Goal: Information Seeking & Learning: Learn about a topic

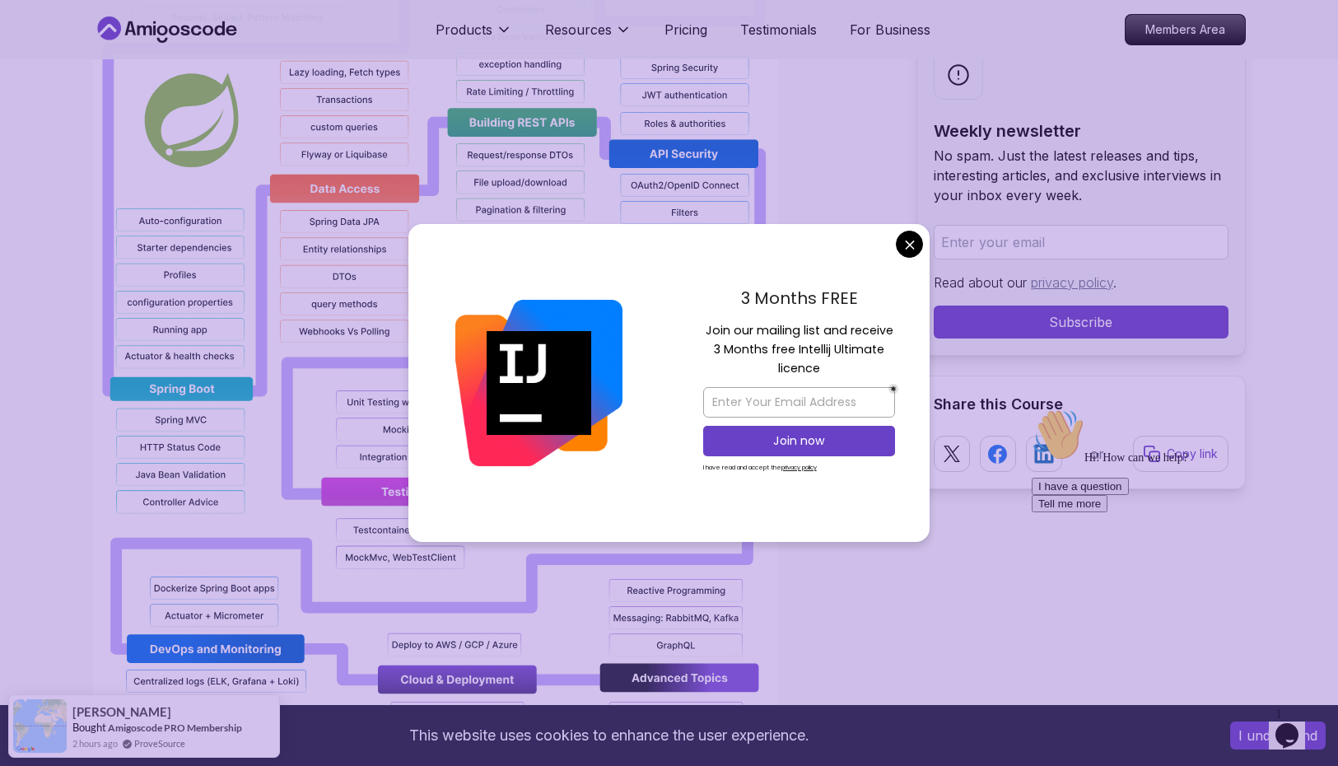
scroll to position [1730, 0]
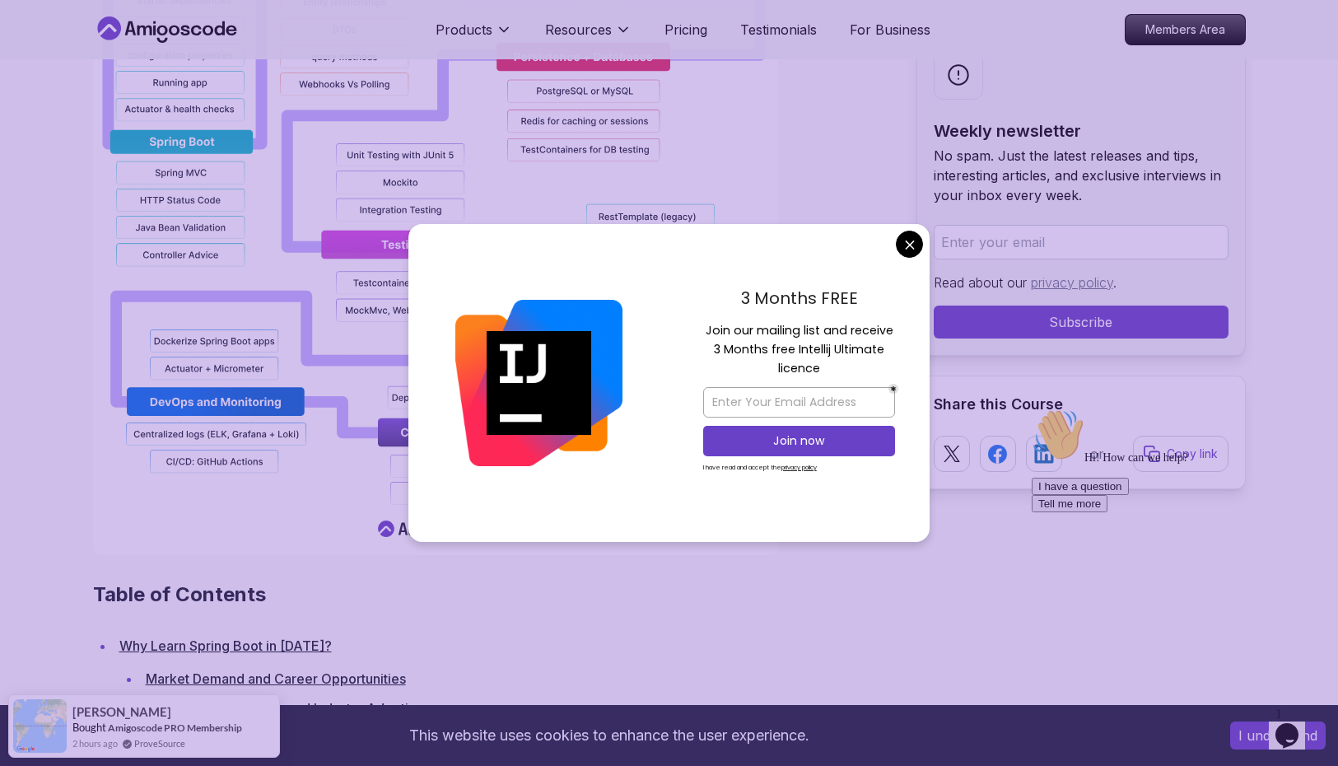
click at [894, 255] on div "3 Months FREE Join our mailing list and receive 3 Months free Intellij Ultimate…" at bounding box center [799, 383] width 261 height 318
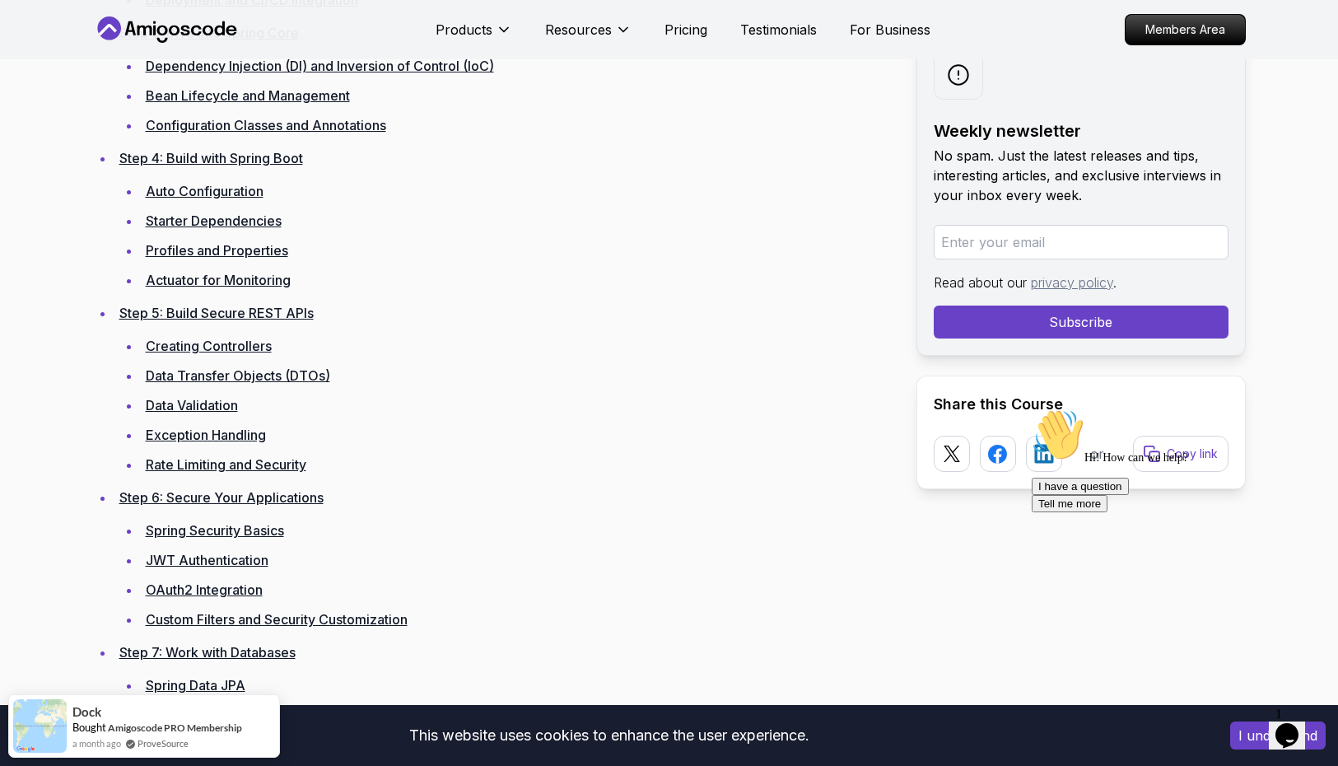
scroll to position [3212, 0]
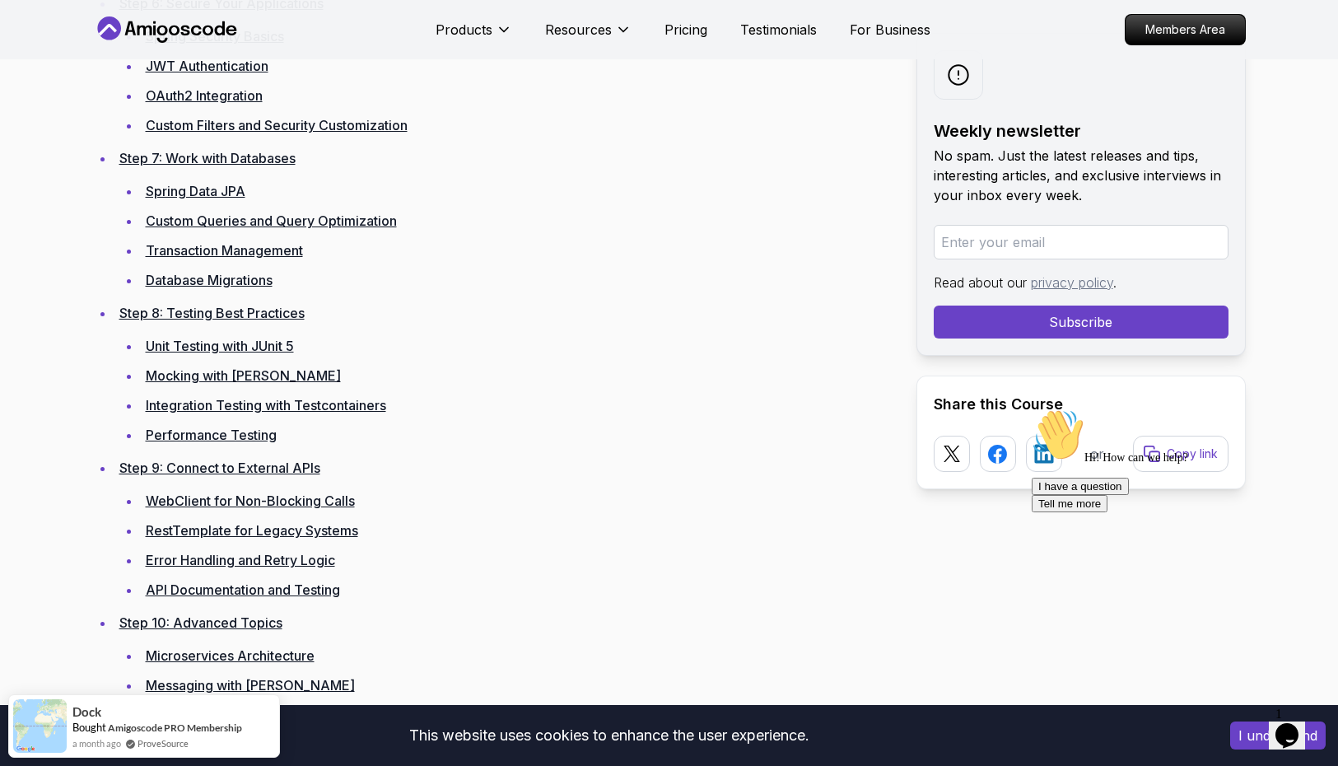
click at [251, 221] on link "Custom Queries and Query Optimization" at bounding box center [271, 221] width 251 height 16
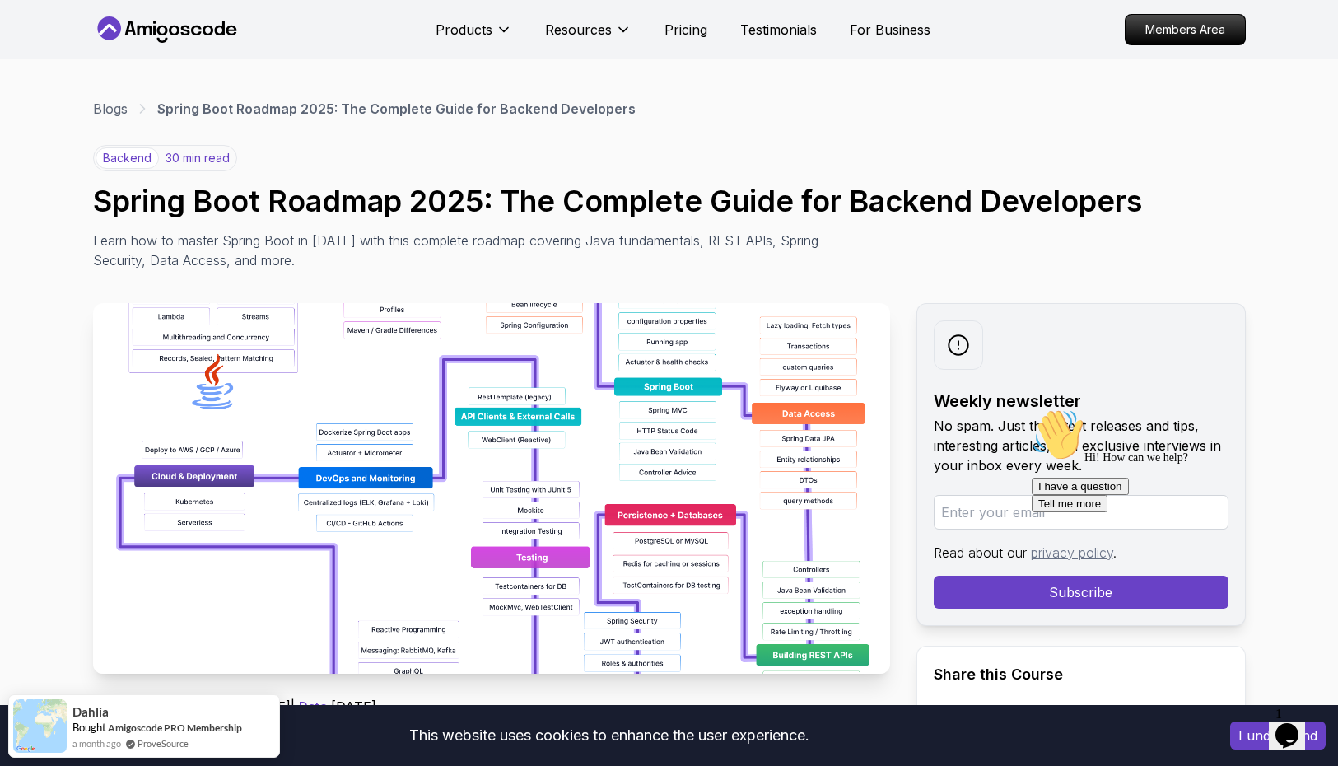
click at [1032, 409] on icon "Chat attention grabber" at bounding box center [1032, 409] width 0 height 0
click at [1332, 670] on icon "Close" at bounding box center [1327, 670] width 15 height 15
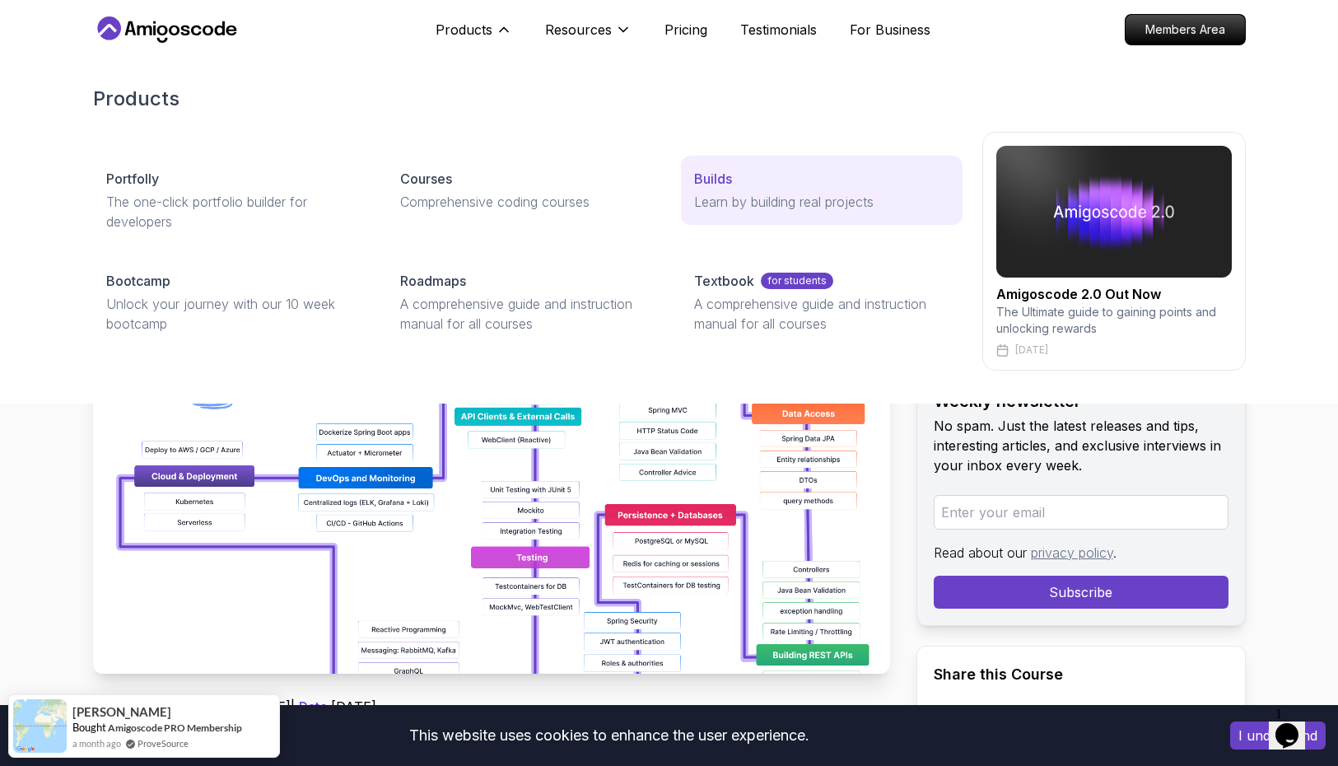
click at [758, 201] on p "Learn by building real projects" at bounding box center [821, 202] width 255 height 20
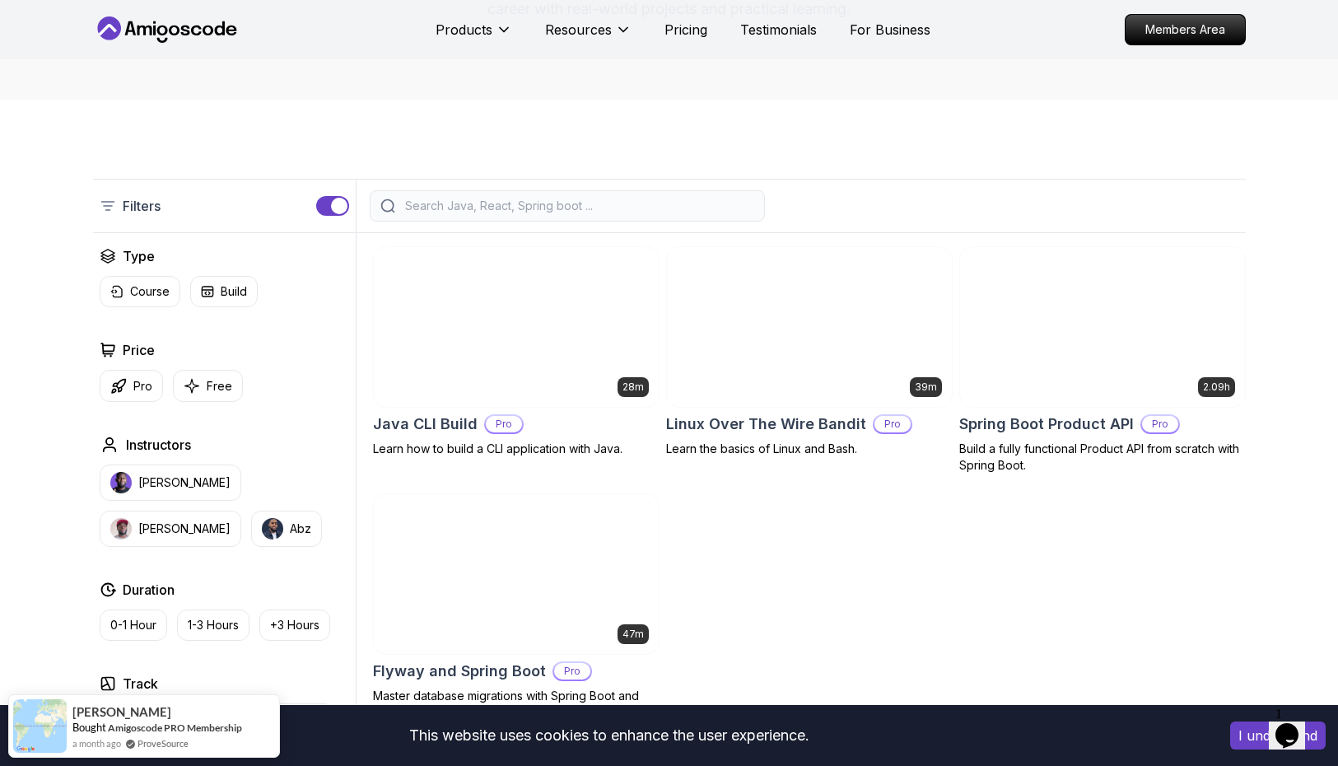
scroll to position [247, 0]
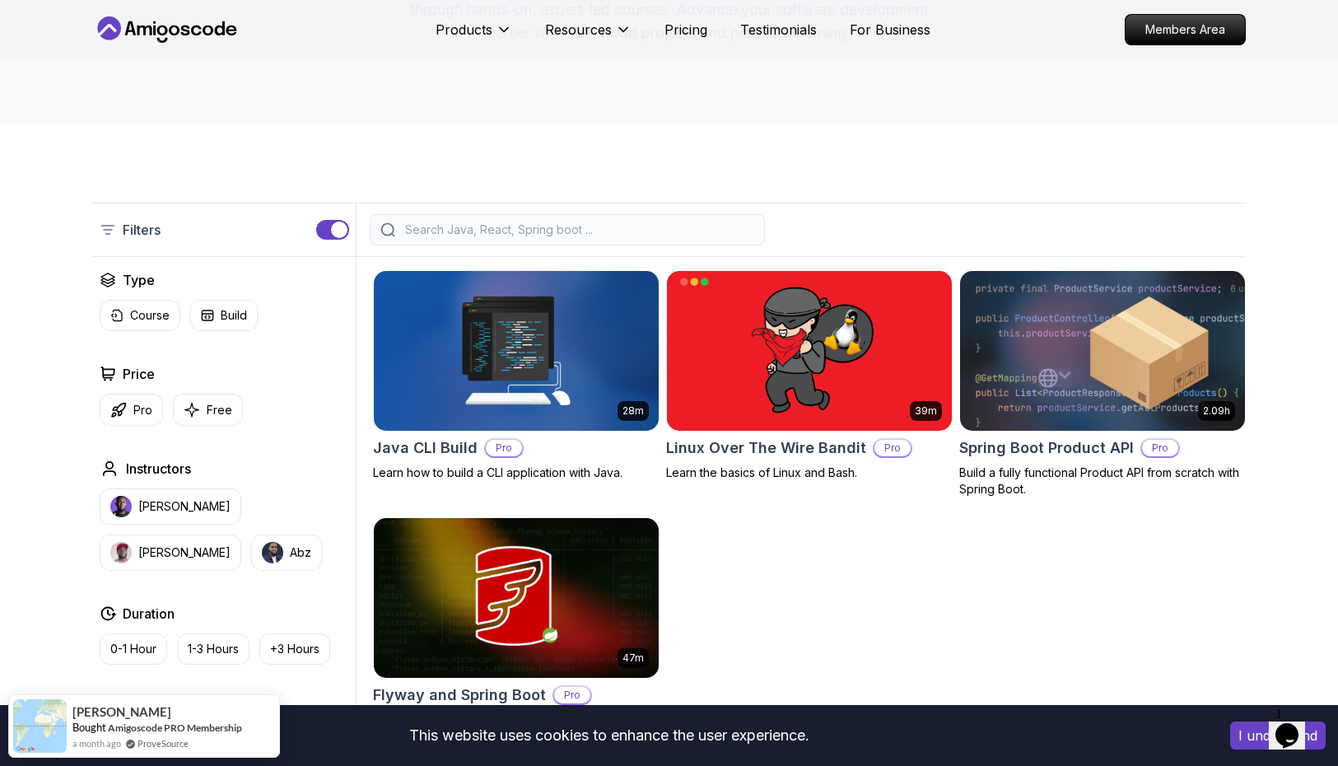
click at [1044, 341] on img at bounding box center [1102, 350] width 299 height 167
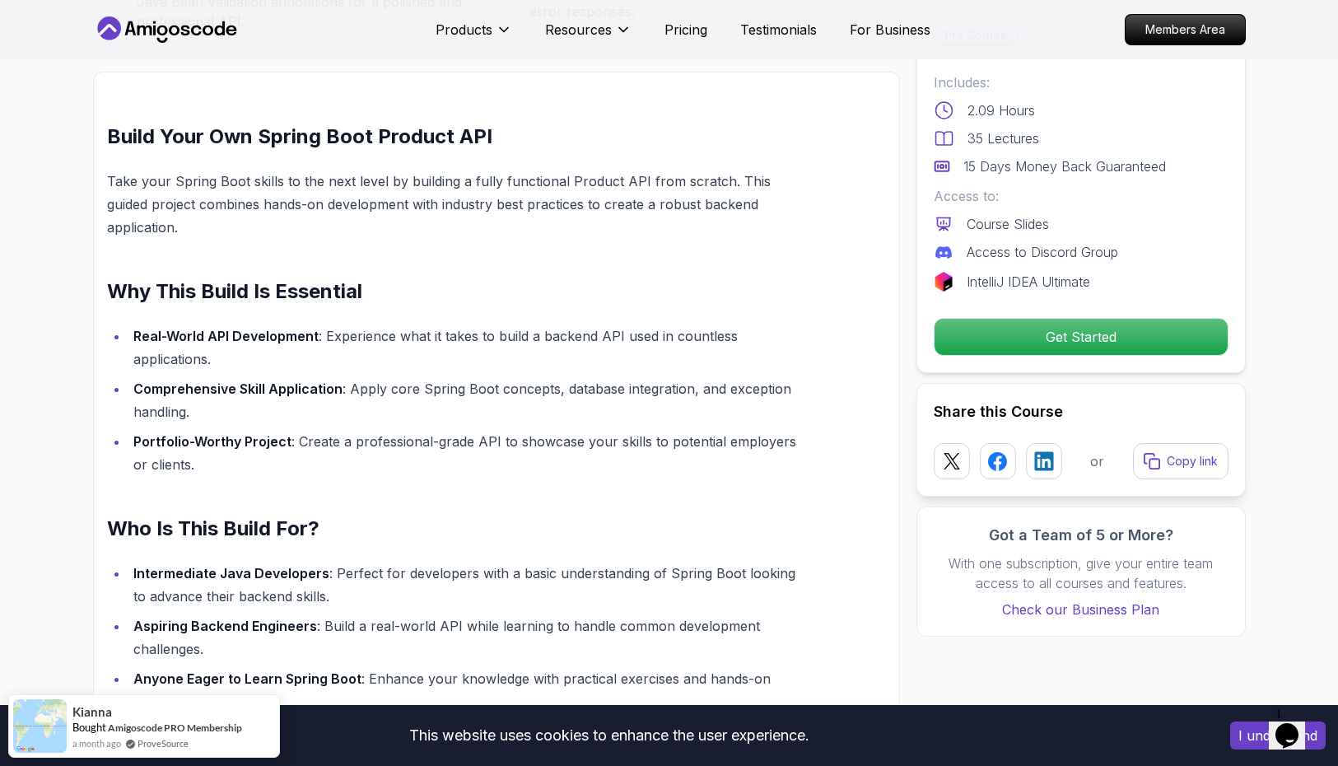
scroll to position [1235, 0]
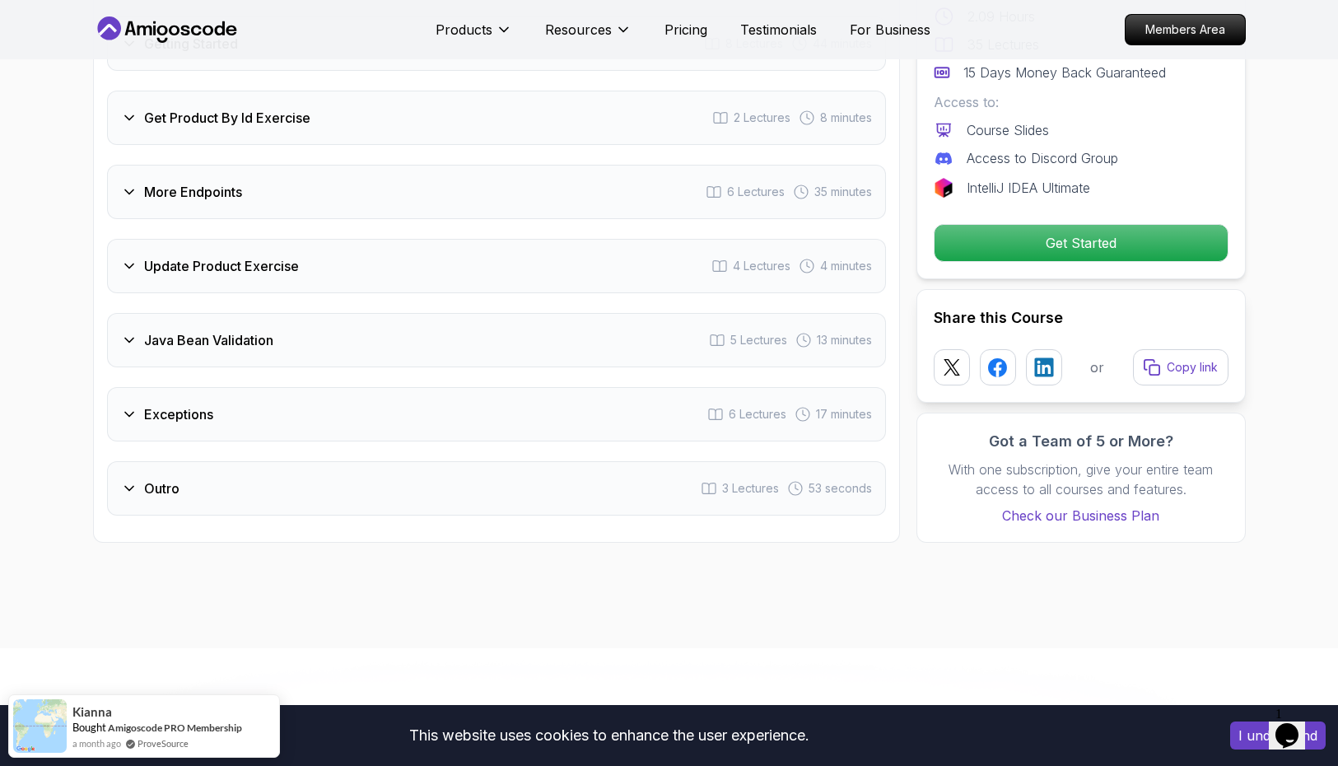
click at [297, 337] on div "Java Bean Validation 5 Lectures 13 minutes" at bounding box center [496, 340] width 779 height 54
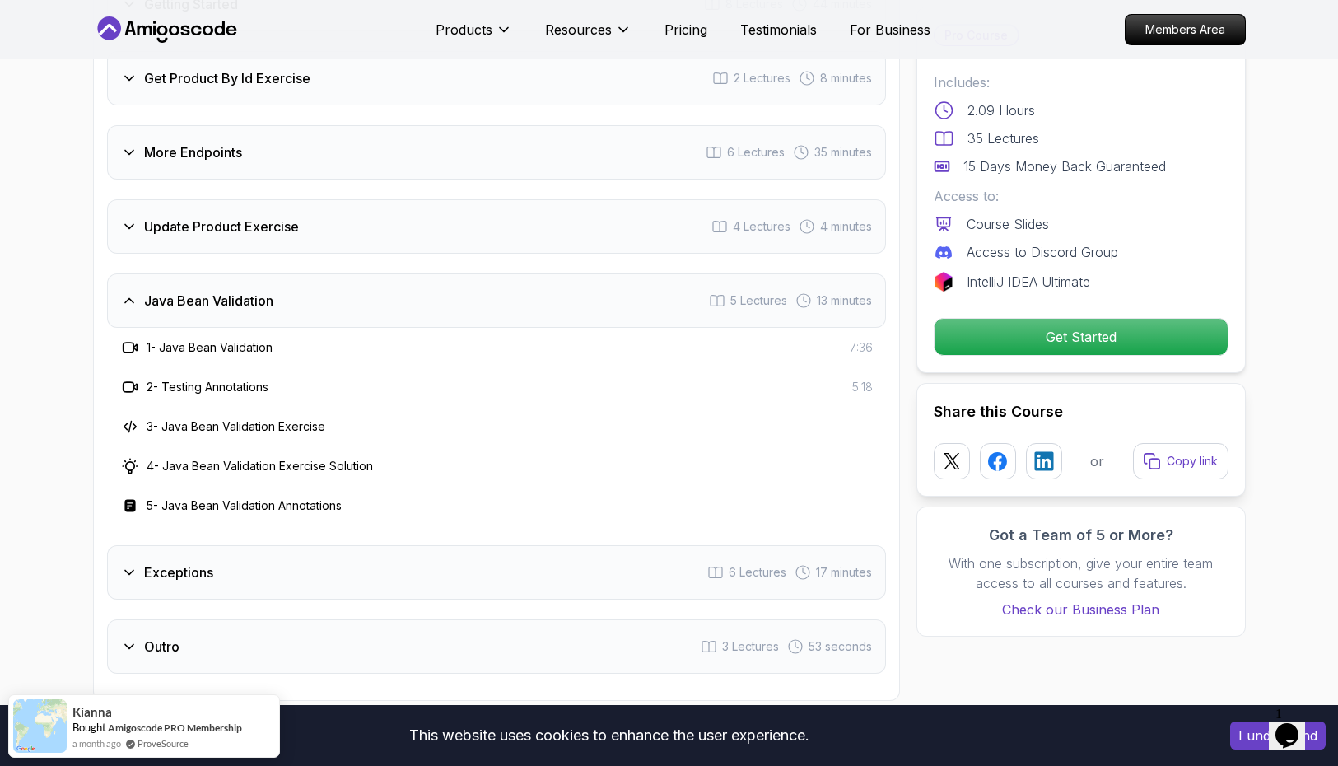
scroll to position [2184, 0]
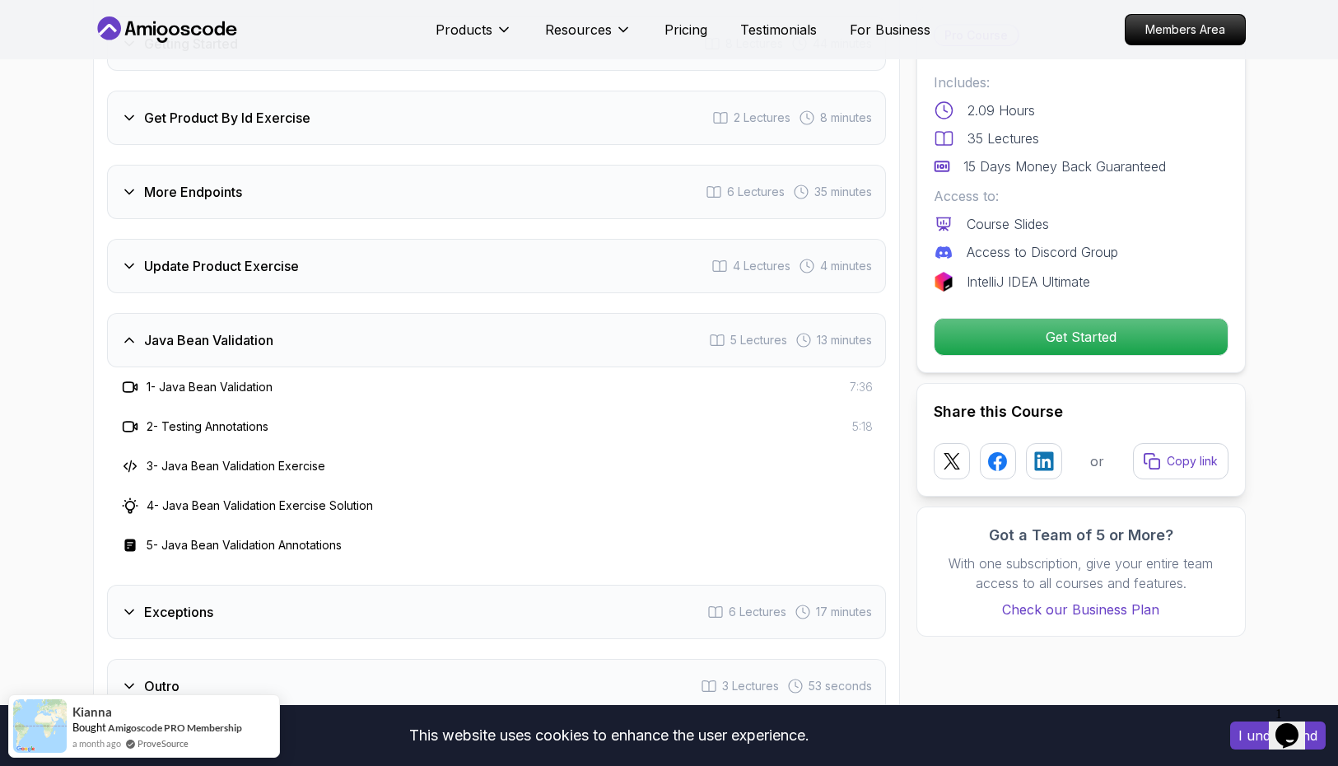
click at [441, 239] on div "Update Product Exercise 4 Lectures 4 minutes" at bounding box center [496, 266] width 779 height 54
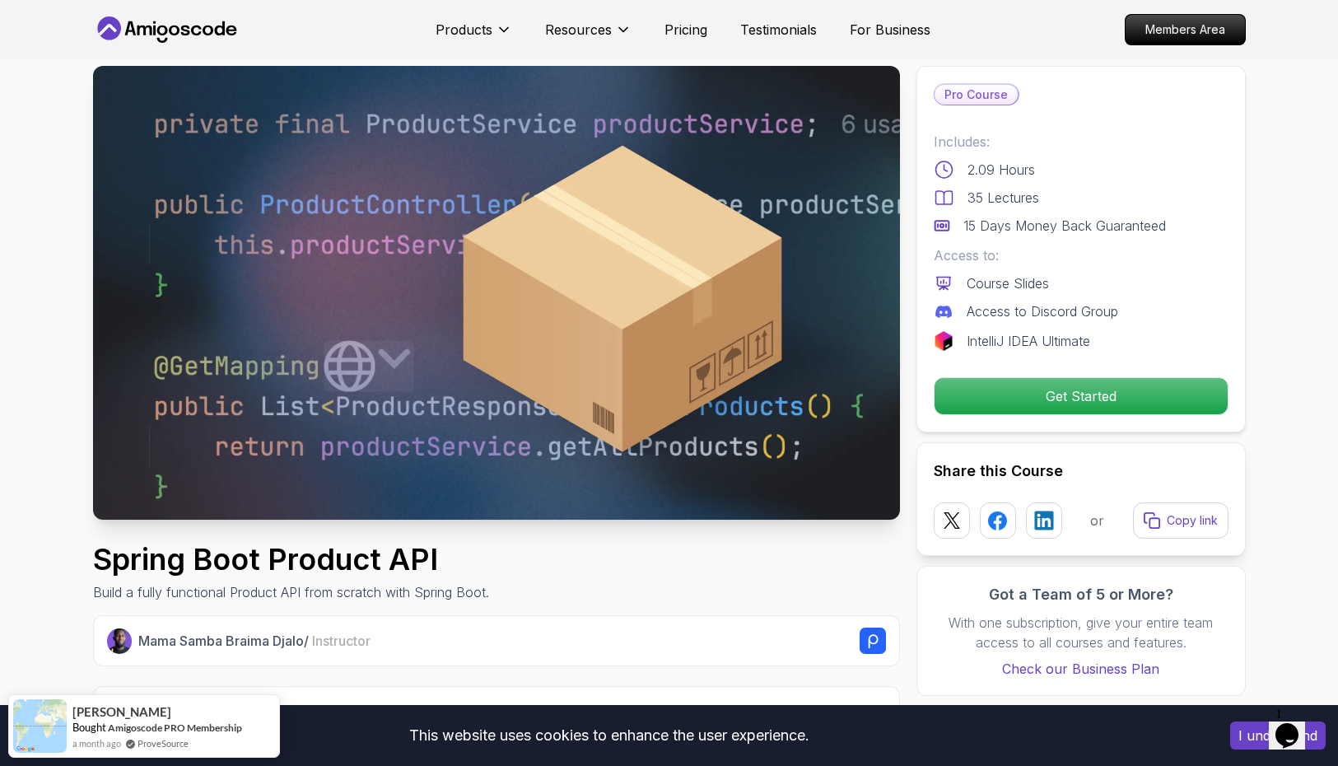
scroll to position [0, 0]
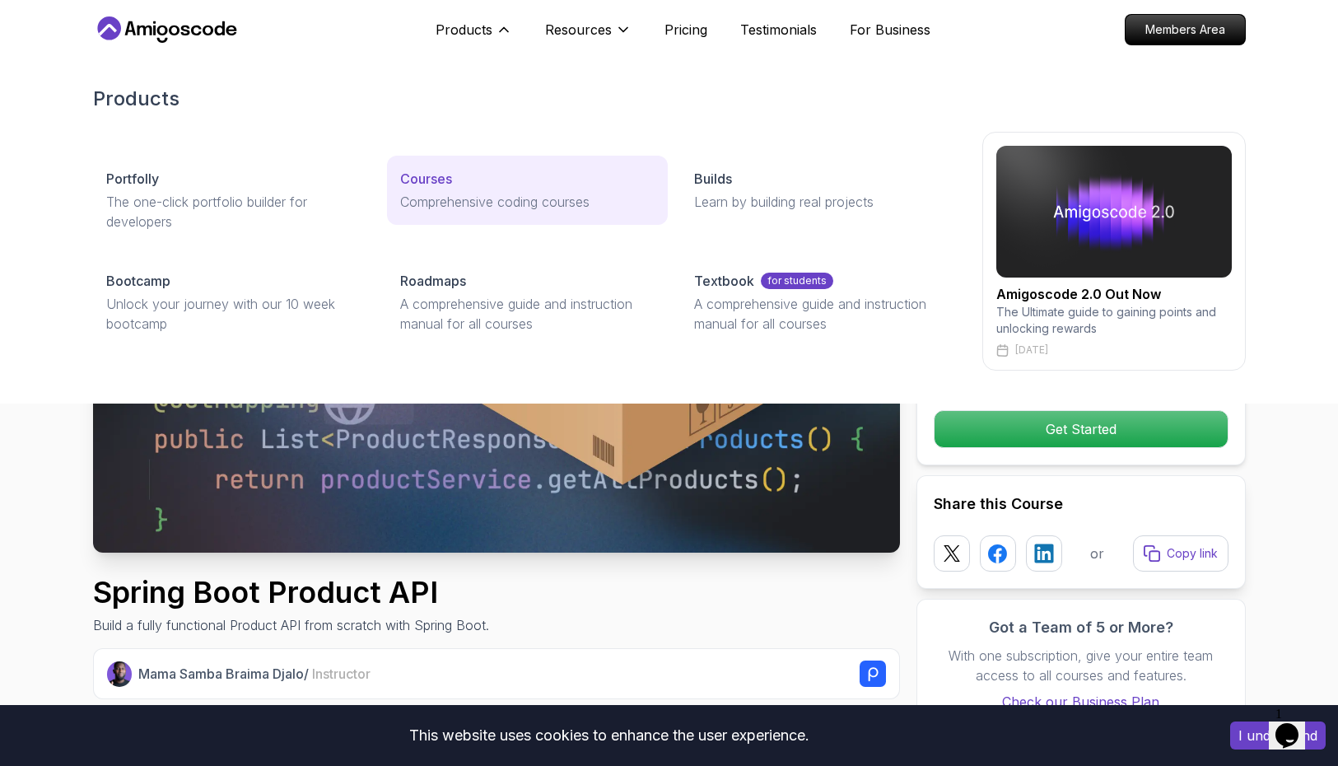
click at [402, 194] on p "Comprehensive coding courses" at bounding box center [527, 202] width 255 height 20
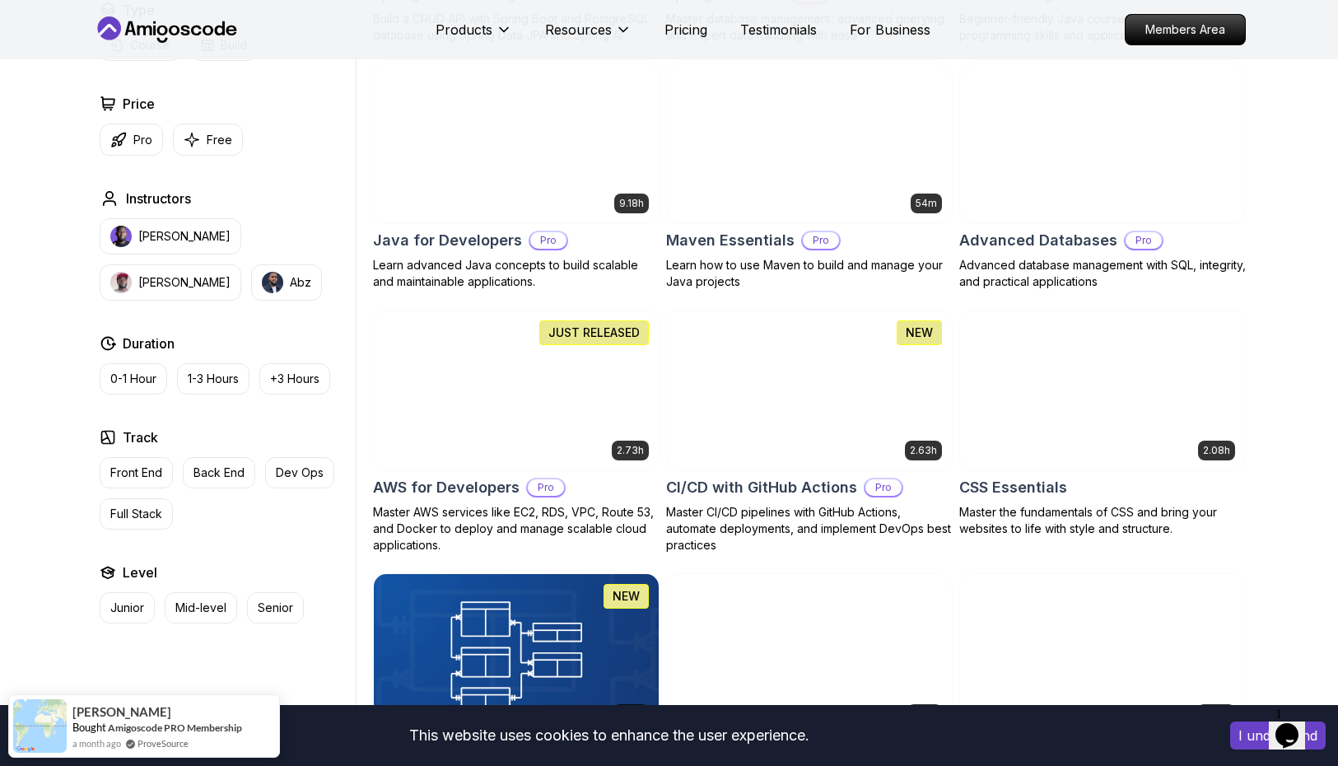
scroll to position [988, 0]
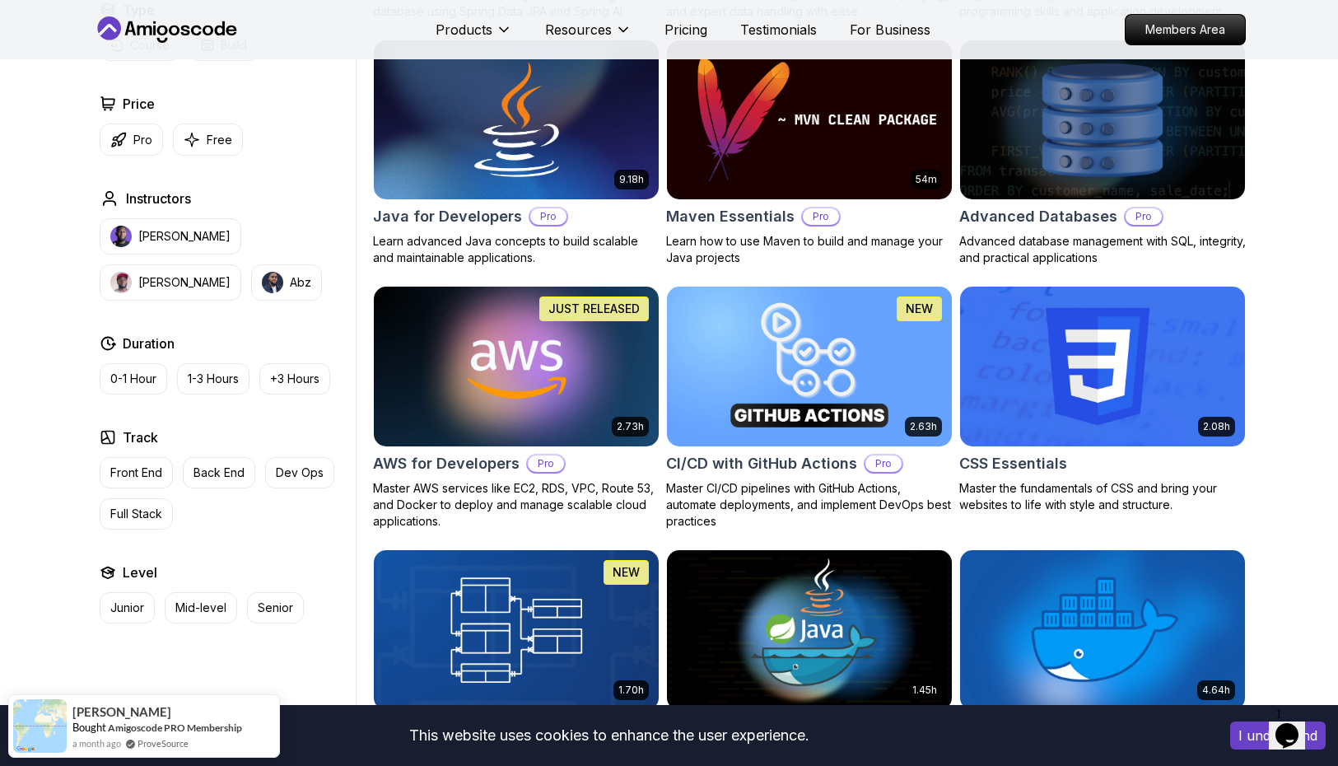
click at [1055, 223] on h2 "Advanced Databases" at bounding box center [1039, 216] width 158 height 23
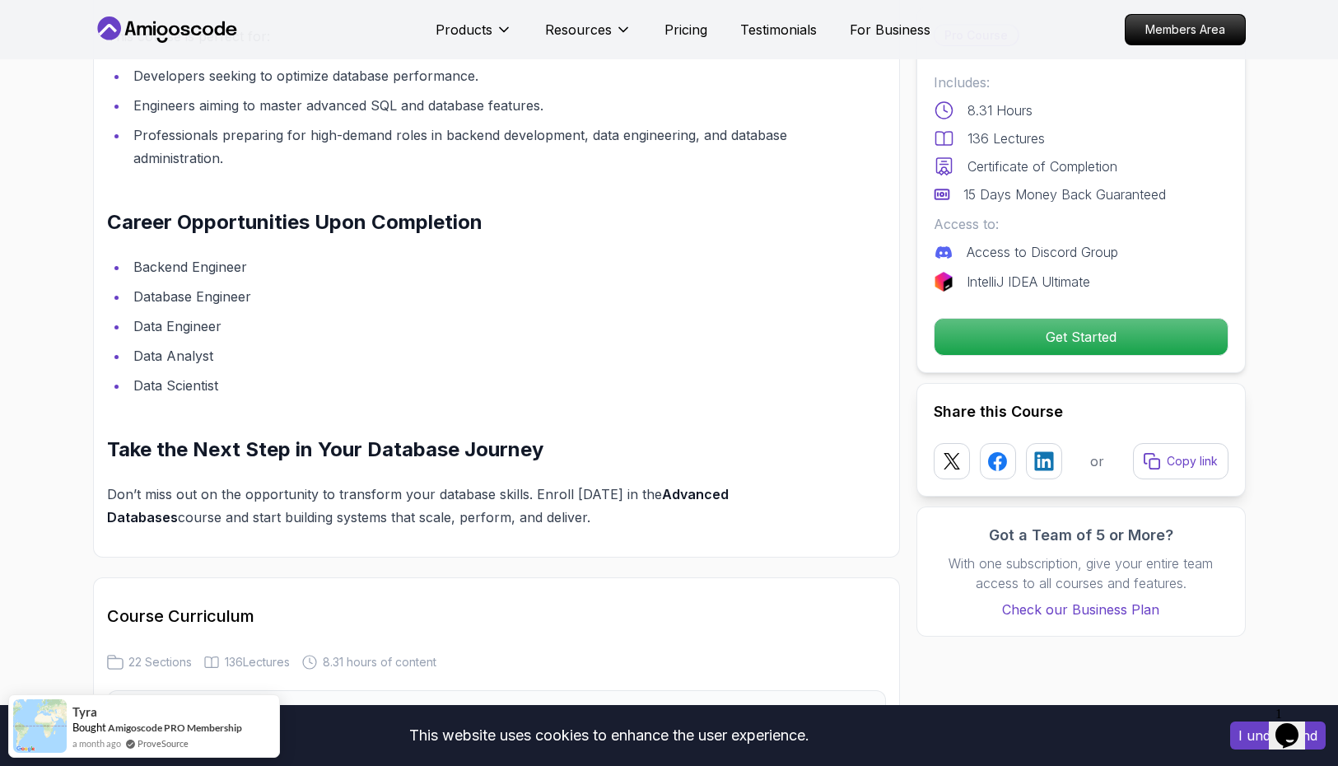
scroll to position [1977, 0]
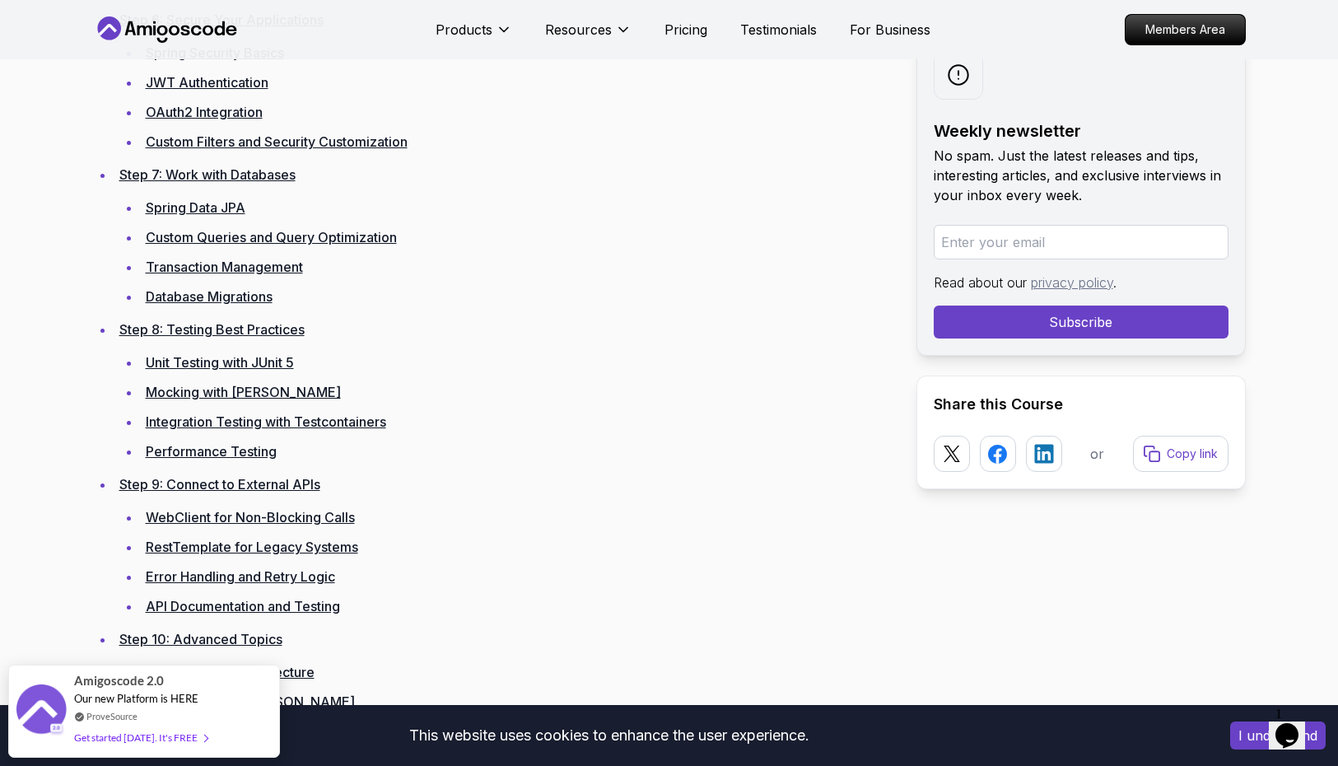
scroll to position [3212, 0]
